Goal: Transaction & Acquisition: Purchase product/service

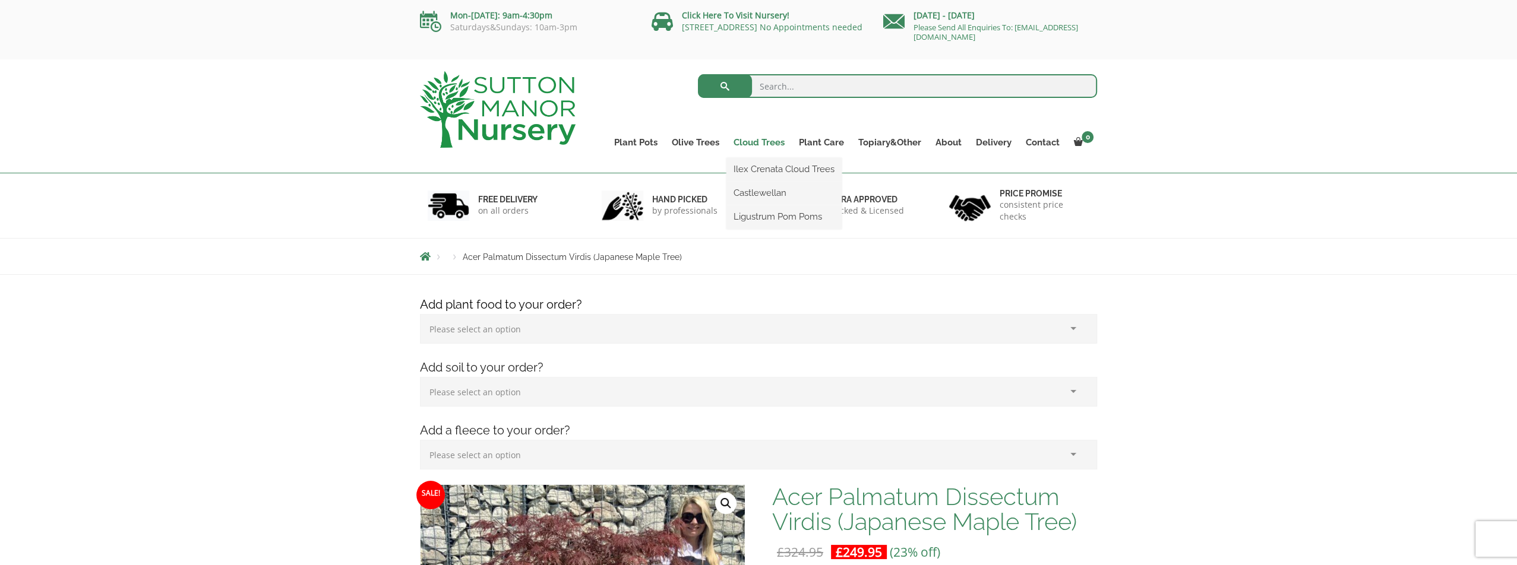
click at [760, 146] on link "Cloud Trees" at bounding box center [758, 142] width 65 height 17
click at [775, 166] on link "Ilex Crenata Cloud Trees" at bounding box center [783, 169] width 115 height 18
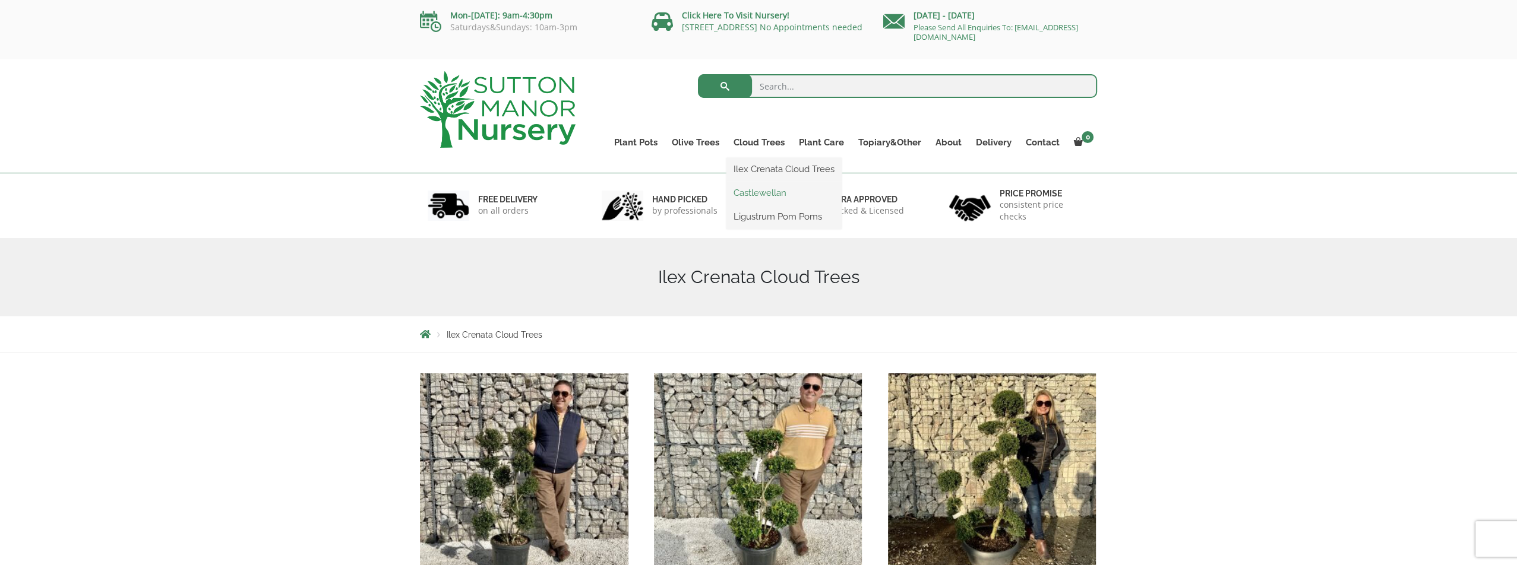
click at [770, 188] on link "Castlewellan" at bounding box center [783, 193] width 115 height 18
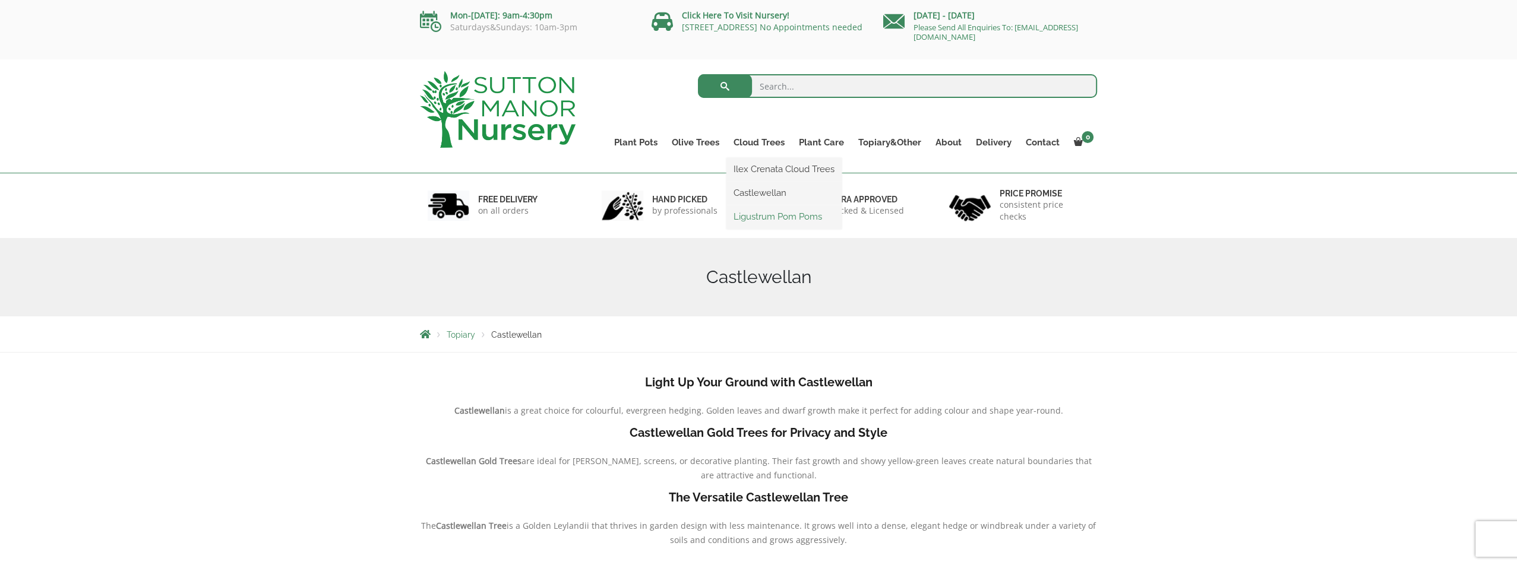
click at [776, 220] on link "Ligustrum Pom Poms" at bounding box center [783, 217] width 115 height 18
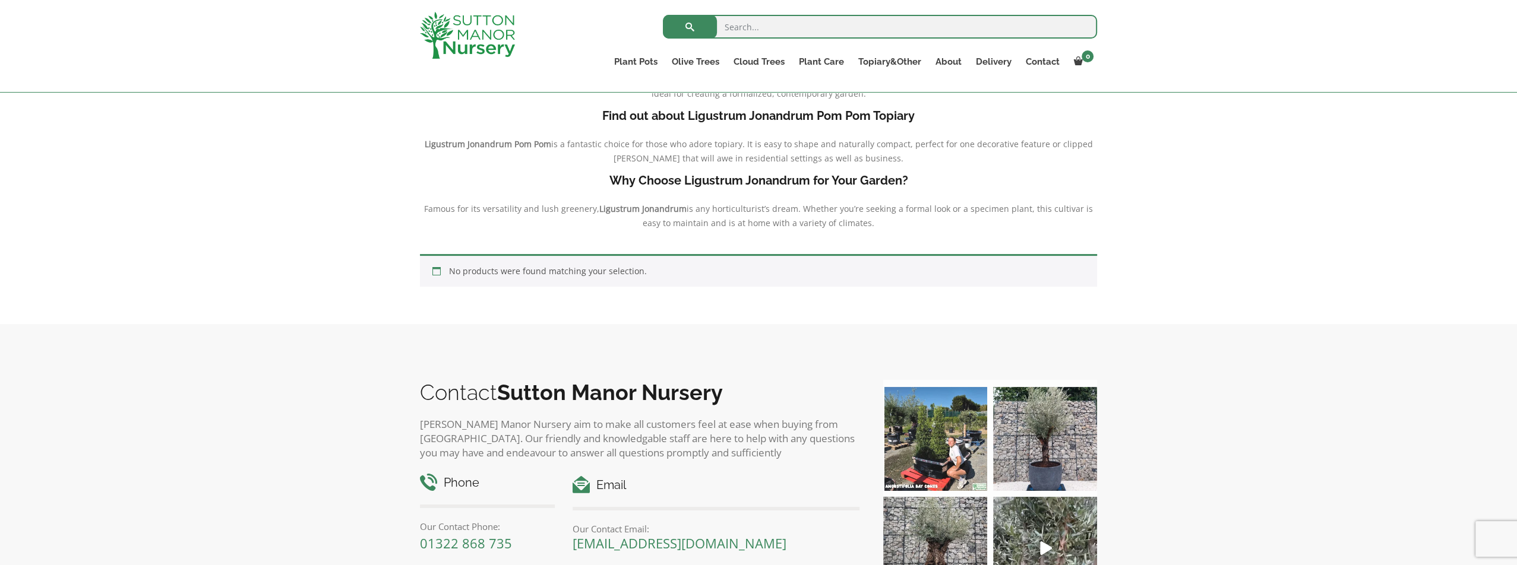
scroll to position [59, 0]
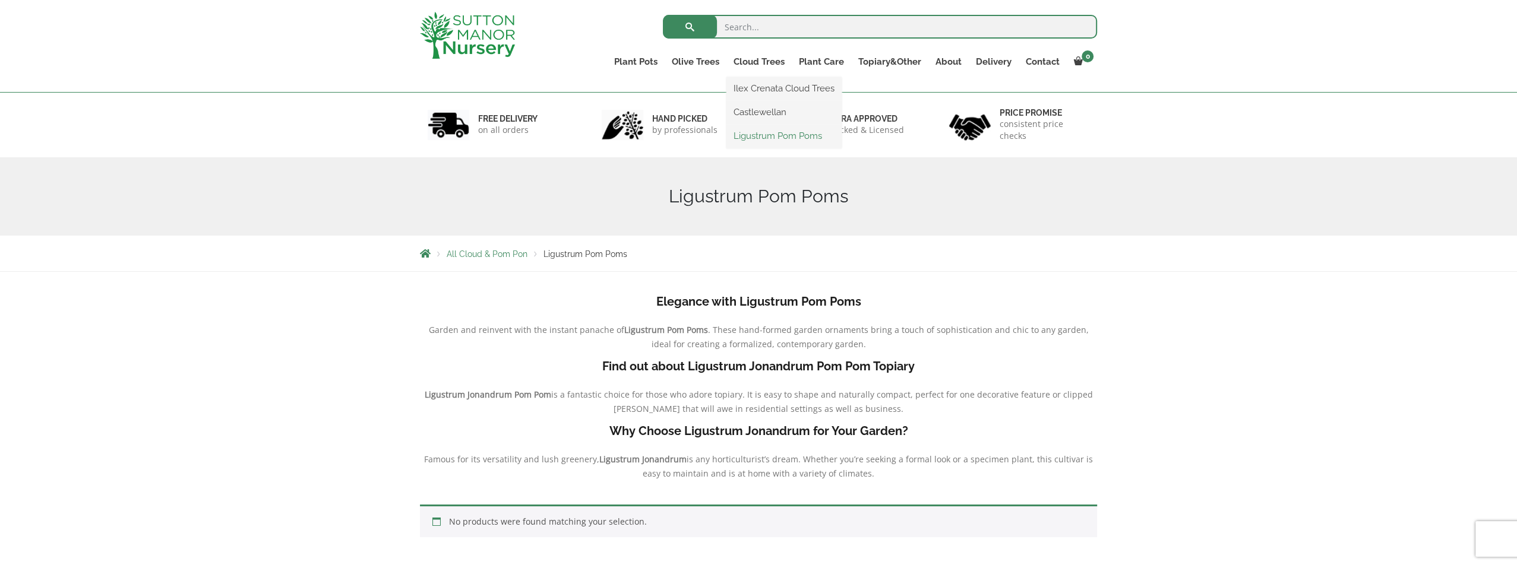
click at [772, 133] on link "Ligustrum Pom Poms" at bounding box center [783, 136] width 115 height 18
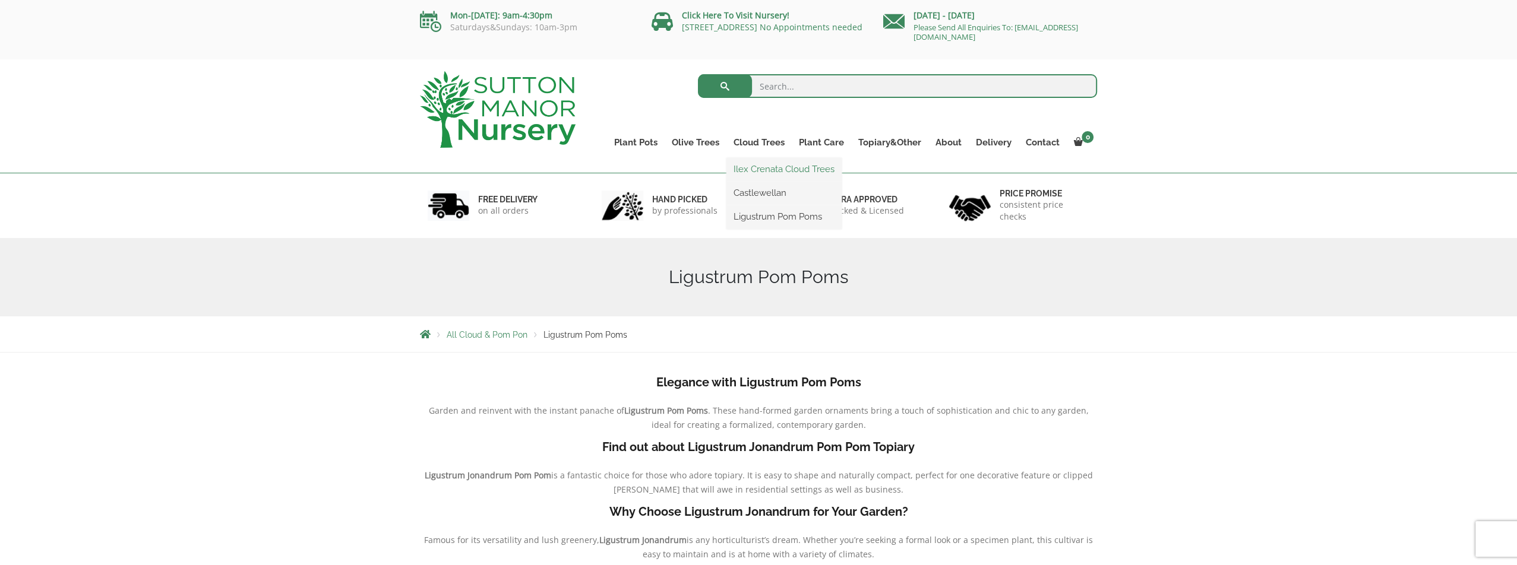
click at [791, 168] on link "Ilex Crenata Cloud Trees" at bounding box center [783, 169] width 115 height 18
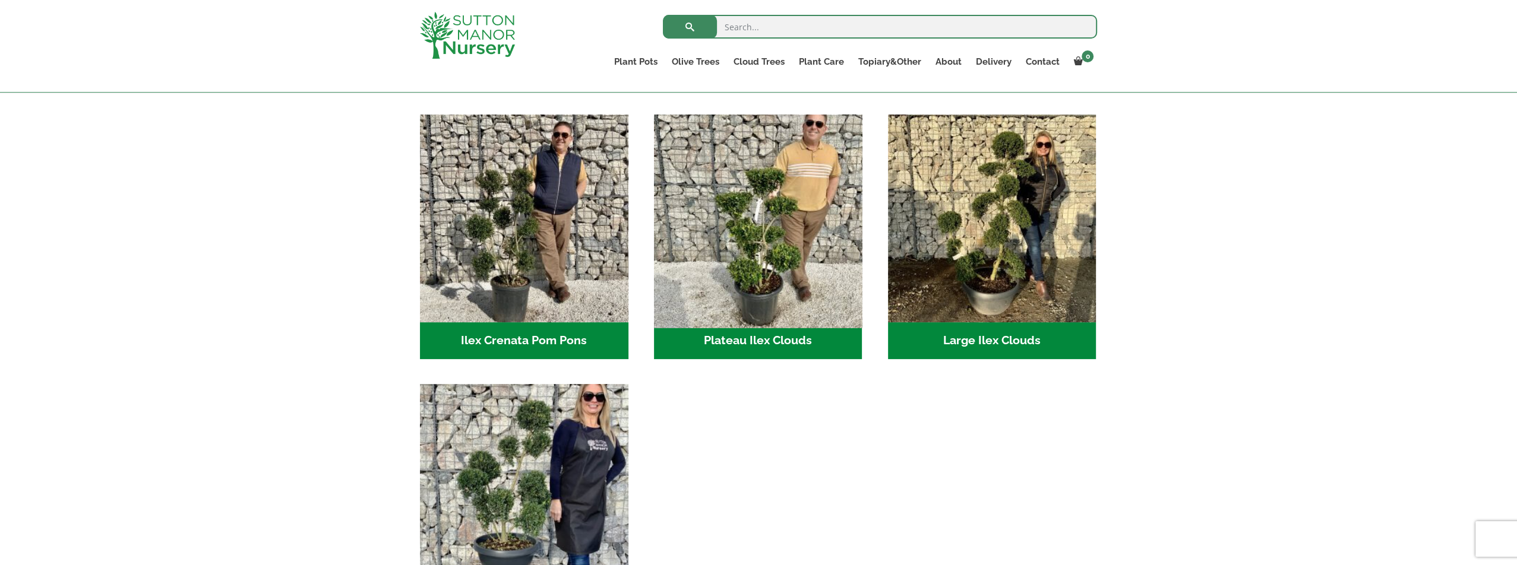
scroll to position [178, 0]
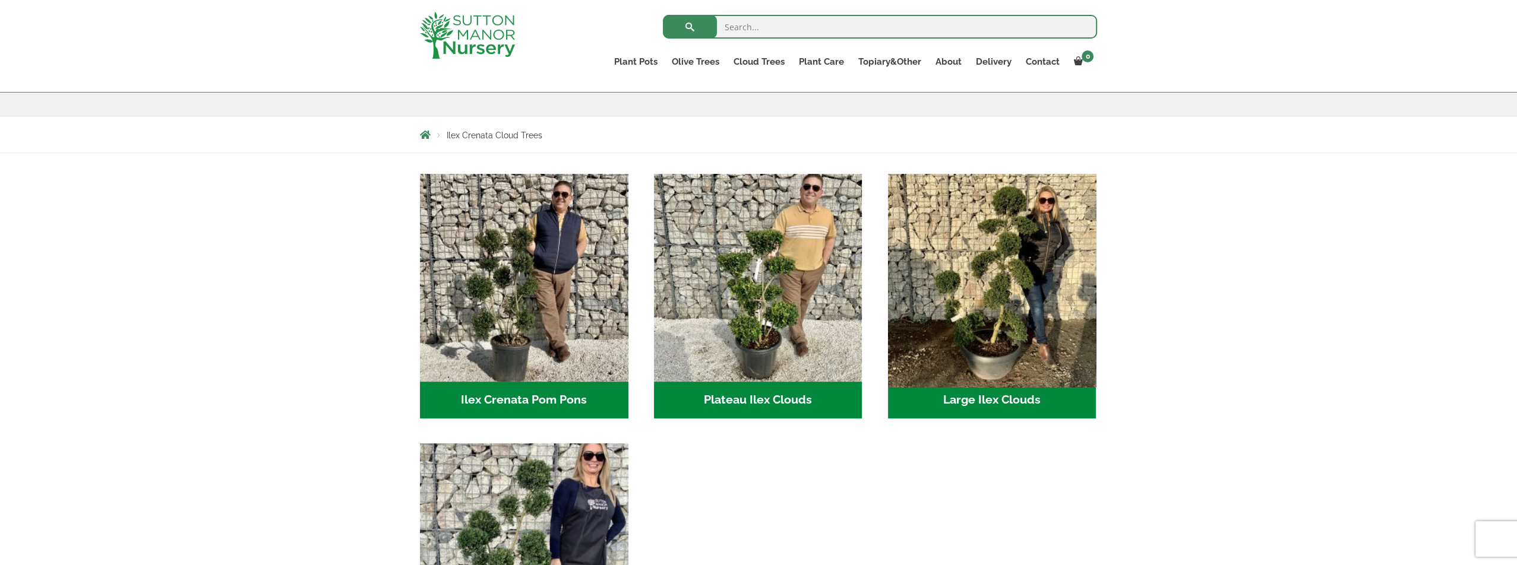
click at [1010, 290] on img "Visit product category Large Ilex Clouds" at bounding box center [992, 278] width 219 height 219
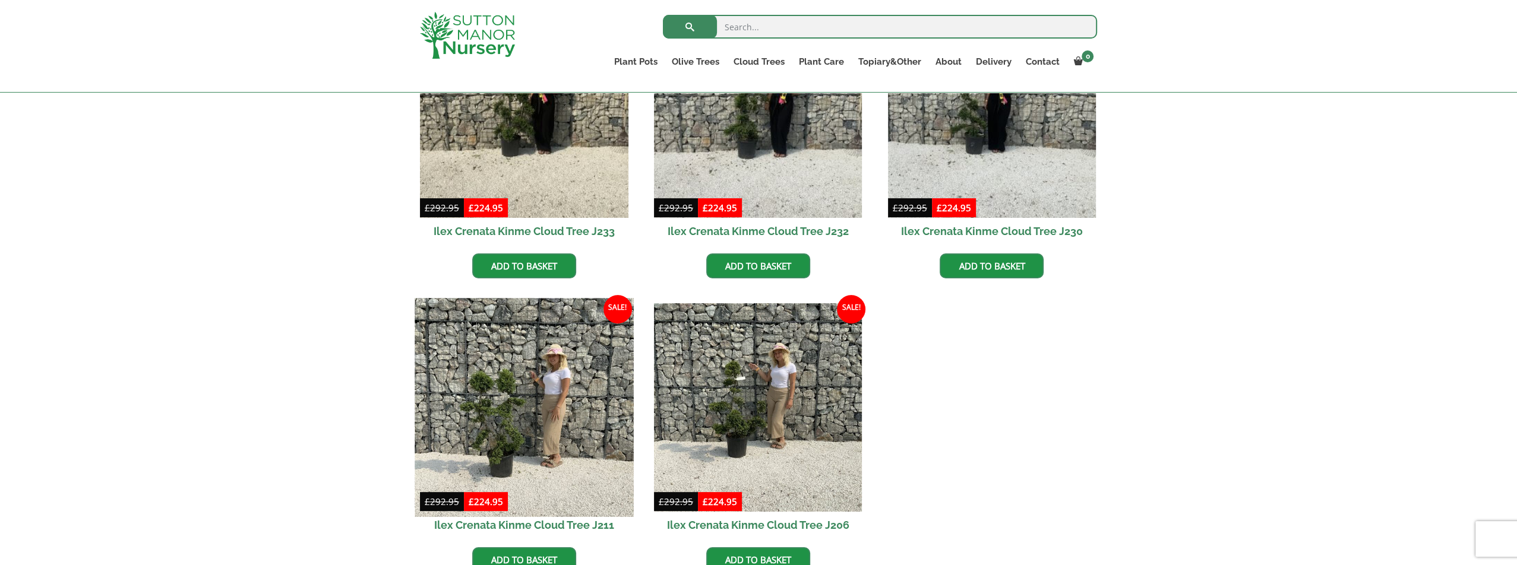
scroll to position [475, 0]
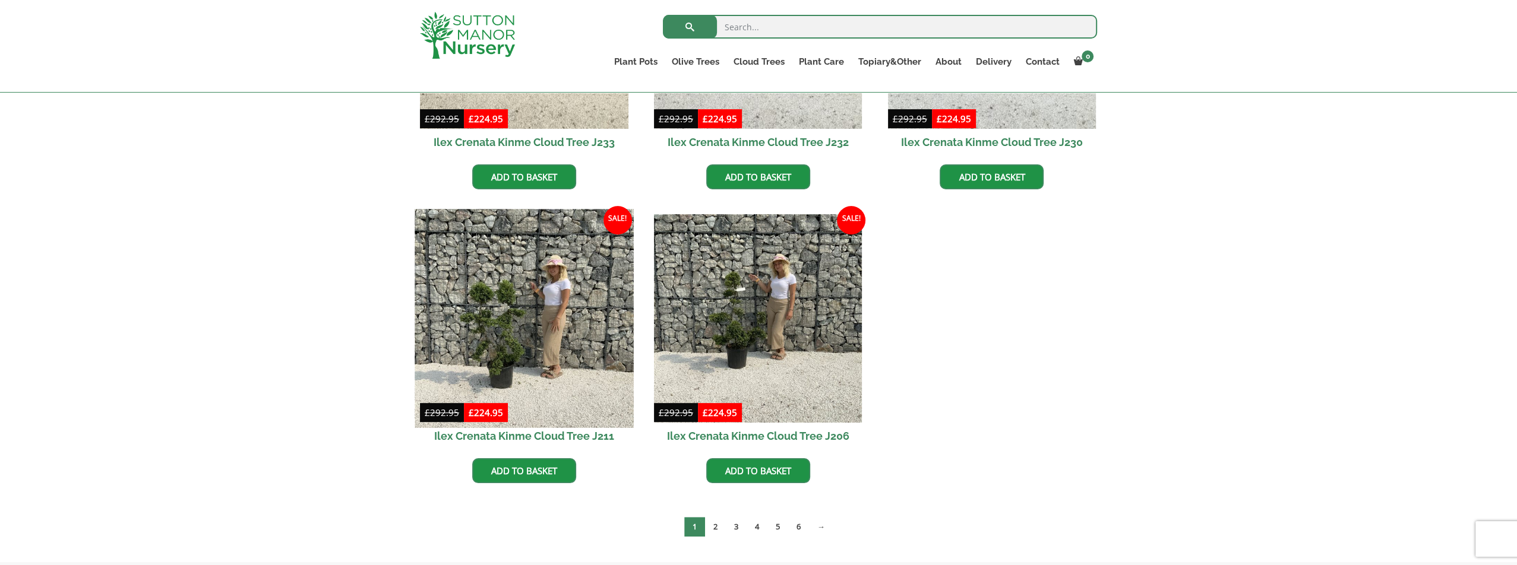
click at [533, 289] on img at bounding box center [524, 319] width 219 height 219
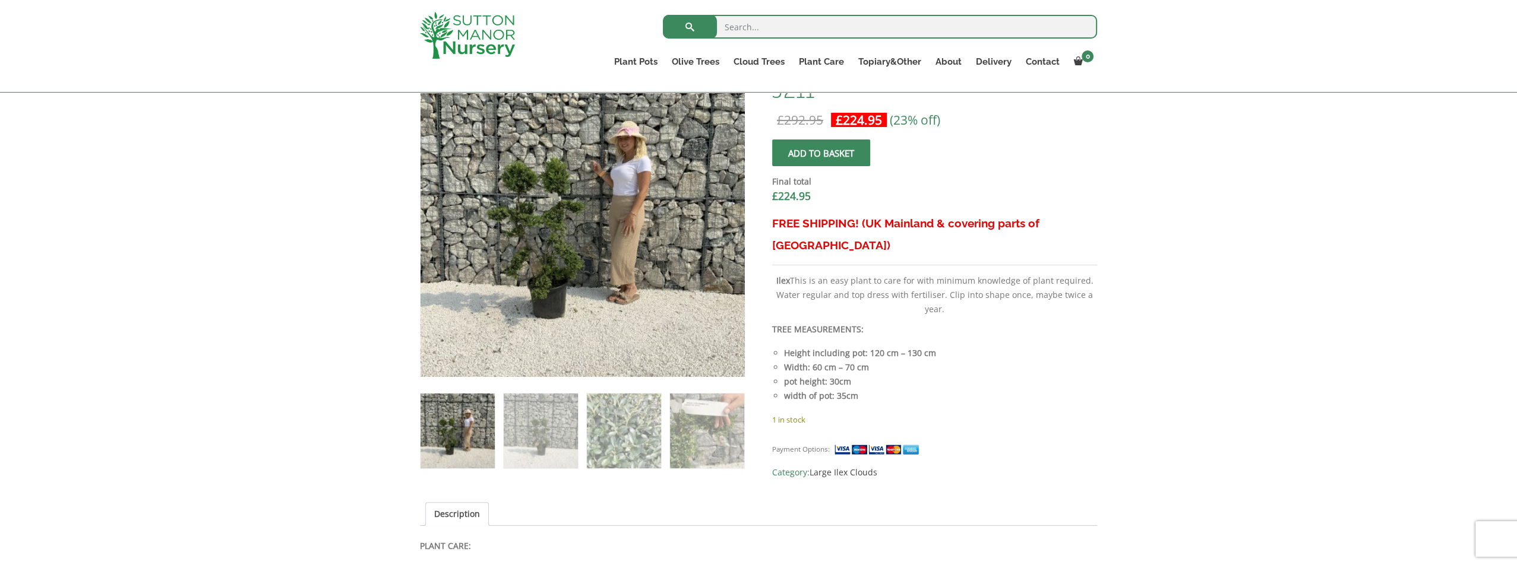
scroll to position [416, 0]
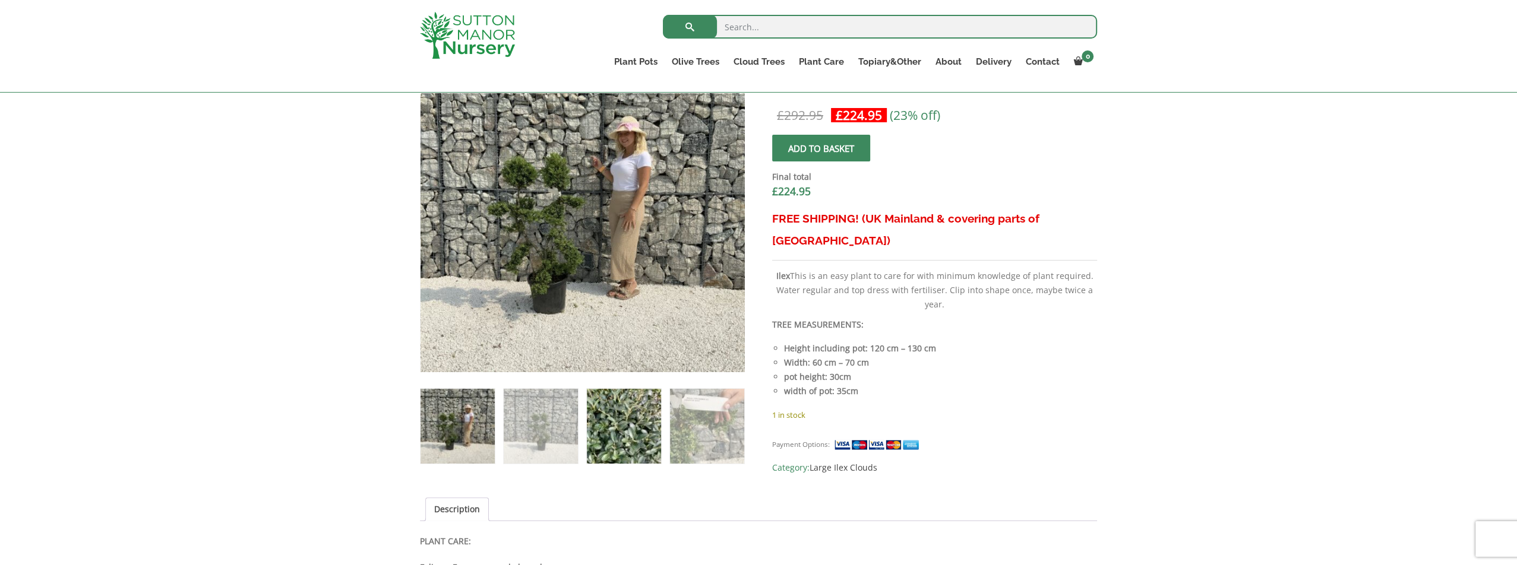
click at [643, 423] on img at bounding box center [624, 426] width 74 height 74
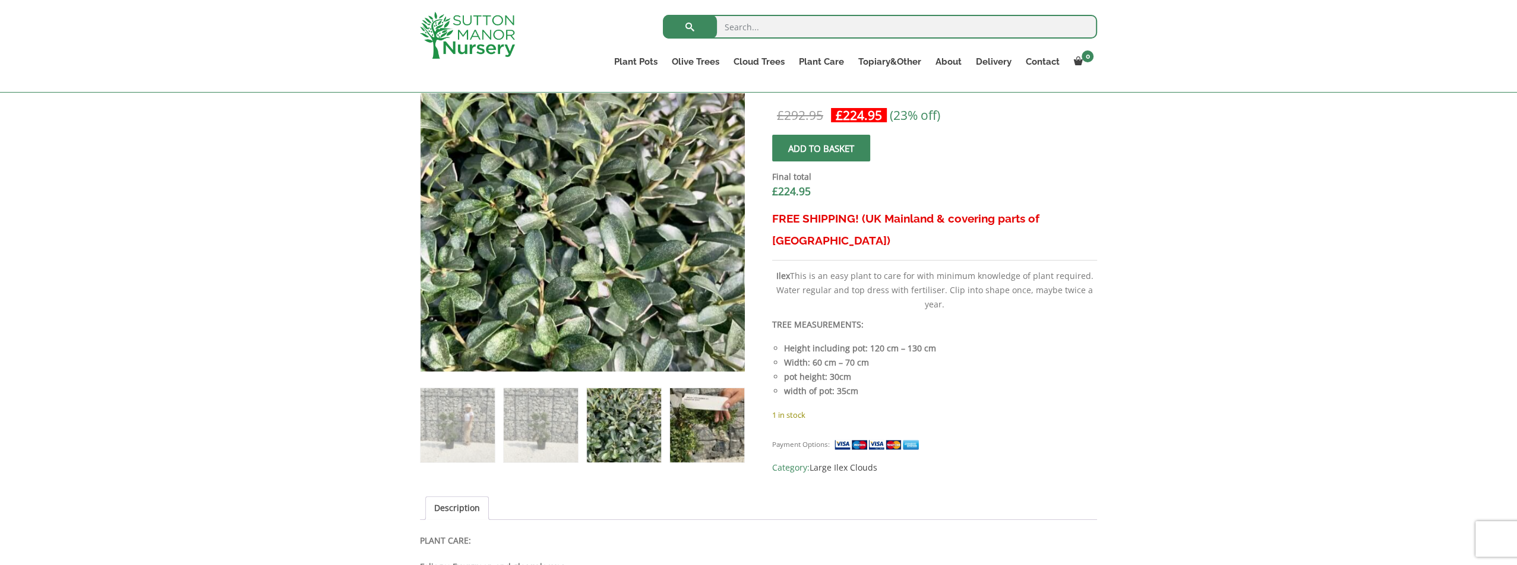
click at [704, 428] on img at bounding box center [707, 425] width 74 height 74
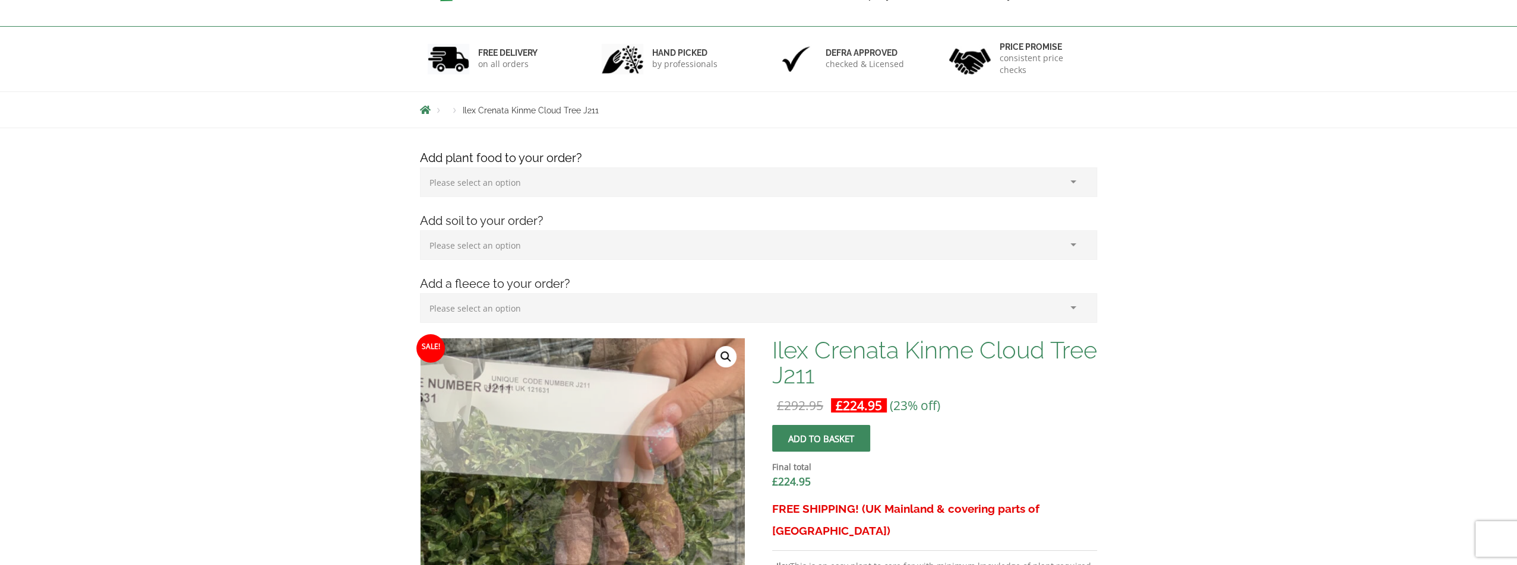
scroll to position [0, 0]
